Goal: Find specific page/section: Find specific page/section

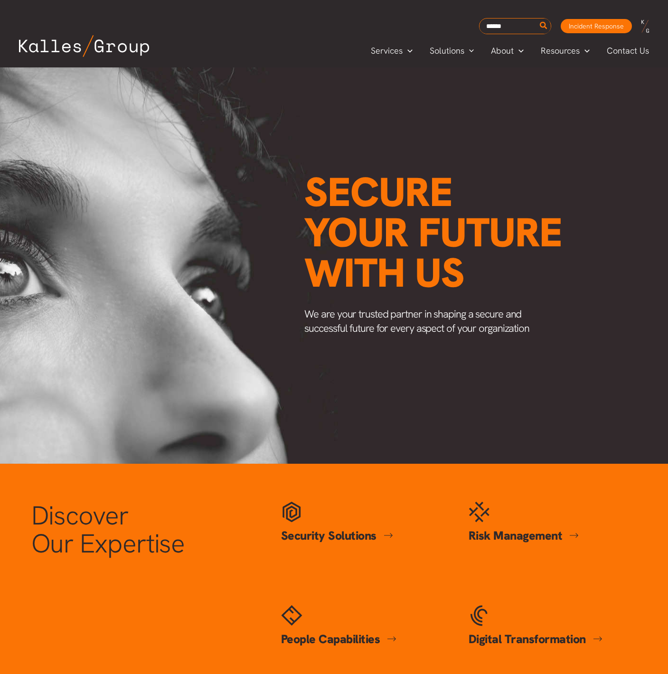
scroll to position [0, 1232]
click at [525, 93] on span "Our Leadership" at bounding box center [521, 93] width 59 height 11
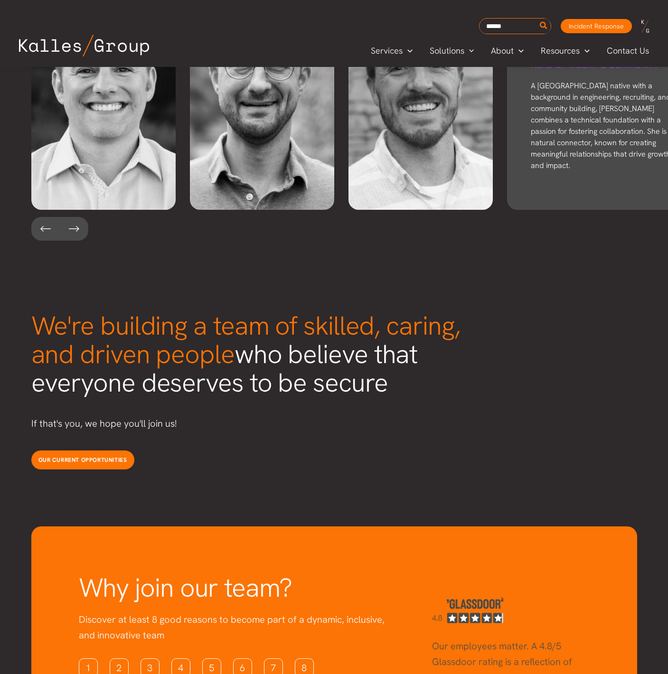
scroll to position [2098, 0]
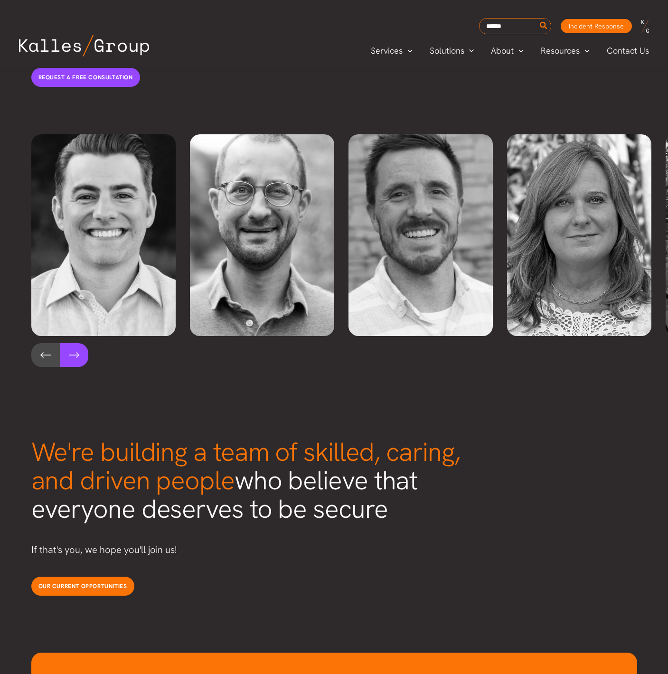
click at [78, 343] on button at bounding box center [74, 355] width 28 height 24
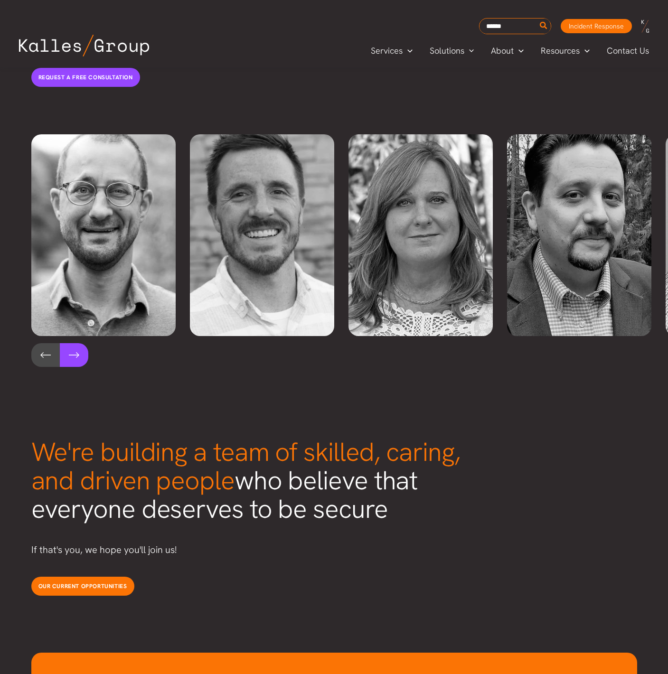
click at [78, 343] on button at bounding box center [74, 355] width 28 height 24
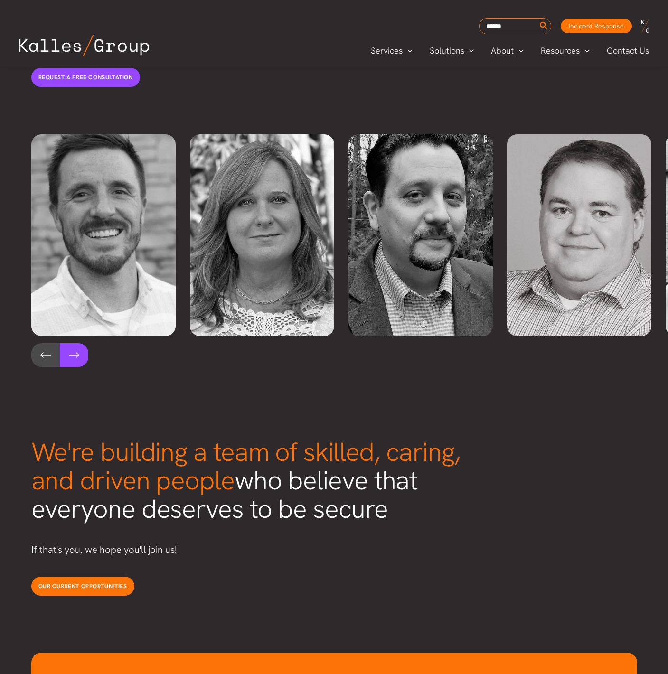
click at [78, 343] on button at bounding box center [74, 355] width 28 height 24
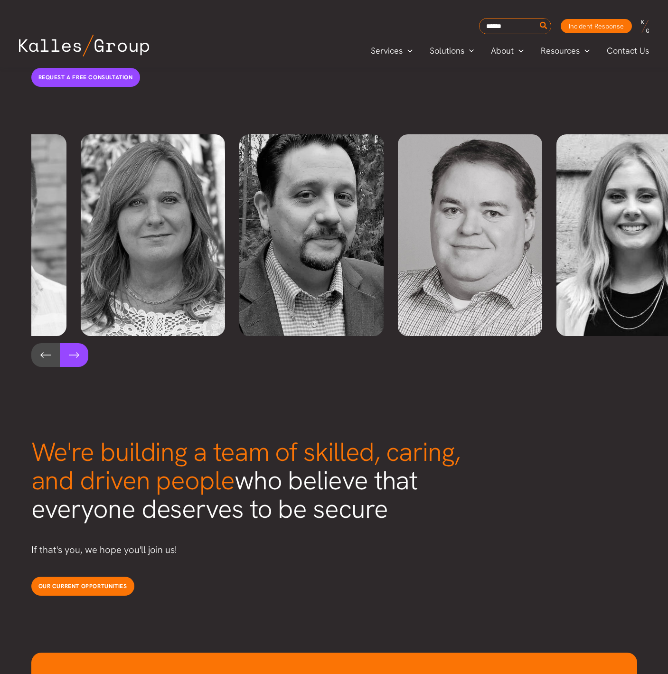
click at [78, 343] on button at bounding box center [74, 355] width 28 height 24
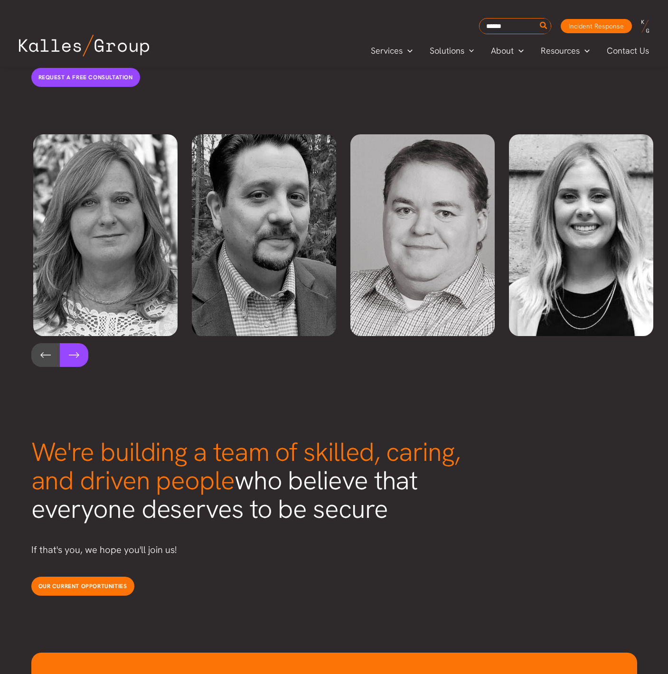
click at [78, 343] on button at bounding box center [74, 355] width 28 height 24
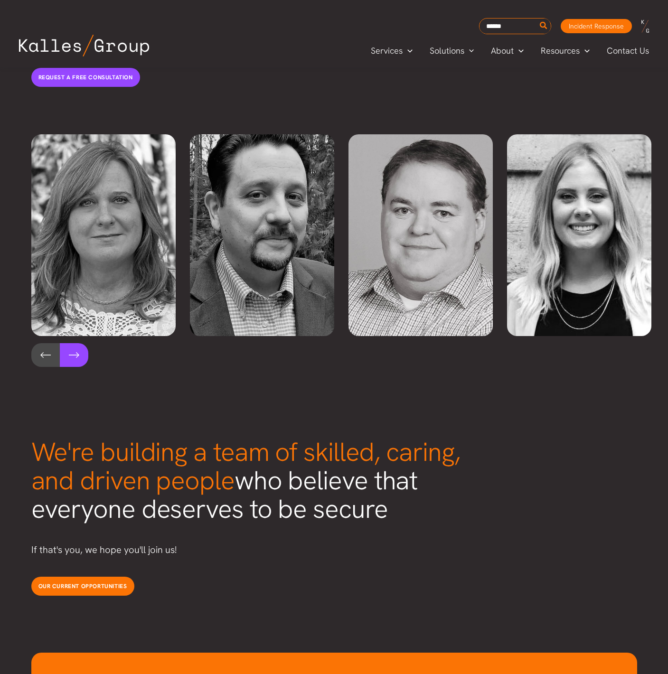
click at [78, 343] on button at bounding box center [74, 355] width 28 height 24
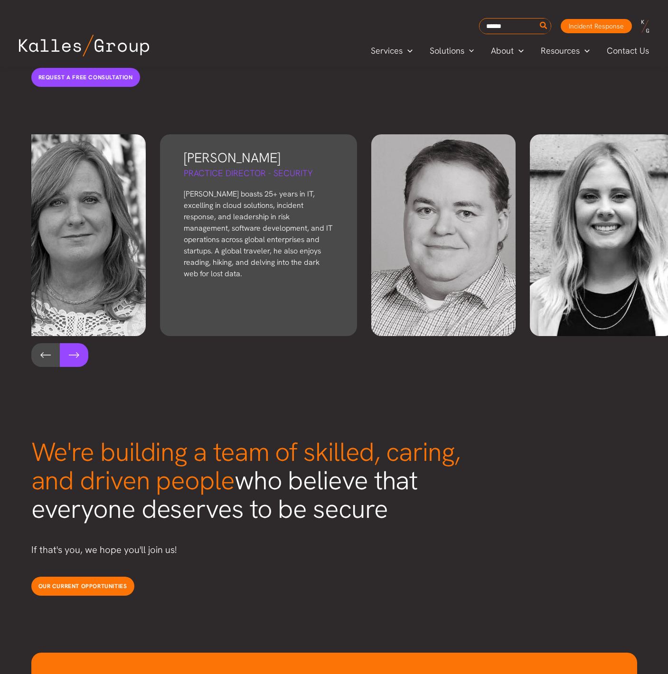
scroll to position [0, 508]
